Goal: Transaction & Acquisition: Subscribe to service/newsletter

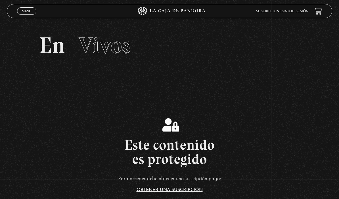
click at [21, 12] on link "Menu Cerrar" at bounding box center [26, 10] width 19 height 7
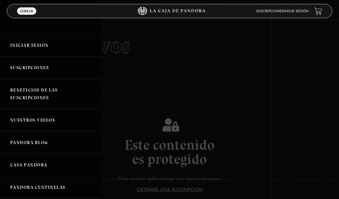
click at [101, 143] on link "Pandora Blog" at bounding box center [51, 142] width 102 height 22
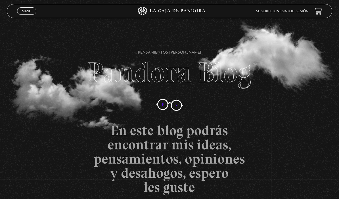
click at [26, 14] on span "Cerrar" at bounding box center [26, 16] width 13 height 4
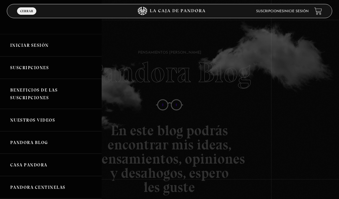
click at [21, 46] on link "Iniciar Sesión" at bounding box center [51, 45] width 102 height 22
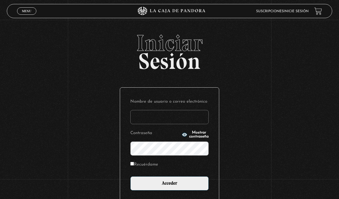
type input "javiz024@hotmail.com"
click at [149, 186] on input "Acceder" at bounding box center [169, 183] width 78 height 14
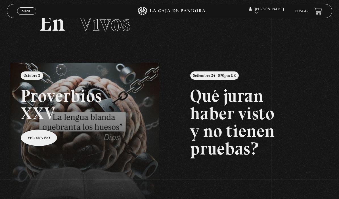
scroll to position [16, 0]
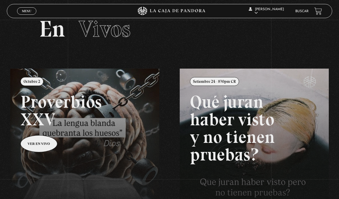
click at [28, 18] on div "Menu Cerrar" at bounding box center [68, 11] width 102 height 14
click at [24, 12] on span "Menu" at bounding box center [26, 10] width 9 height 3
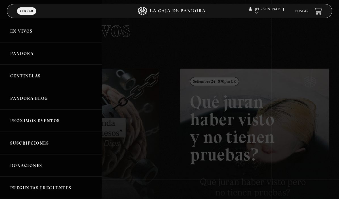
click at [17, 53] on link "Pandora" at bounding box center [51, 53] width 102 height 22
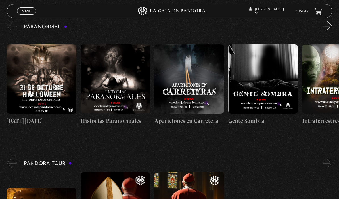
click at [9, 25] on button "«" at bounding box center [12, 26] width 10 height 10
click at [24, 12] on span "Menu" at bounding box center [26, 10] width 9 height 3
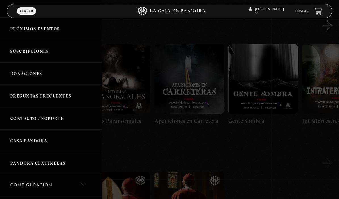
scroll to position [90, 0]
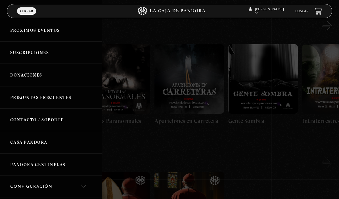
click at [22, 55] on link "Suscripciones" at bounding box center [51, 52] width 102 height 22
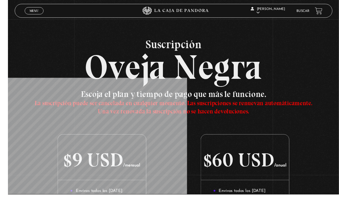
scroll to position [4, 0]
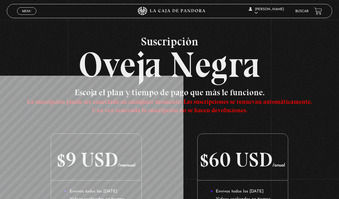
click at [23, 12] on span "Menu" at bounding box center [26, 10] width 9 height 3
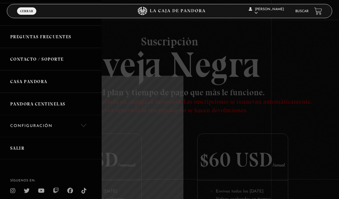
scroll to position [151, 0]
click at [23, 83] on link "Casa Pandora" at bounding box center [51, 82] width 102 height 22
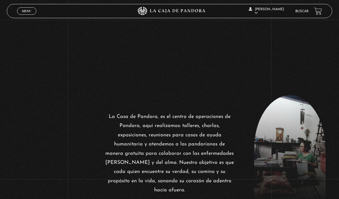
scroll to position [138, 0]
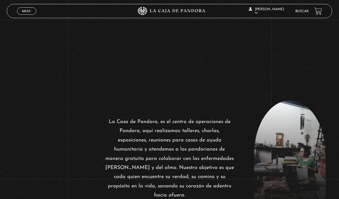
click at [26, 12] on span "Menu" at bounding box center [26, 10] width 9 height 3
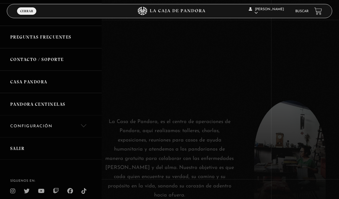
scroll to position [151, 0]
click at [17, 126] on link "Configuración" at bounding box center [51, 127] width 102 height 22
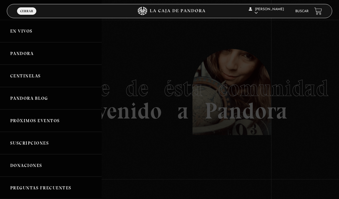
click at [20, 58] on link "Pandora" at bounding box center [51, 53] width 102 height 22
